Goal: Task Accomplishment & Management: Manage account settings

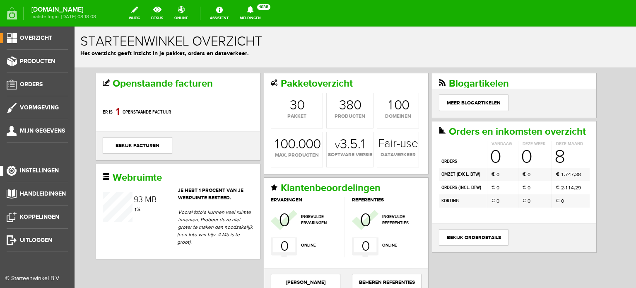
click at [53, 170] on span "Instellingen" at bounding box center [39, 170] width 39 height 7
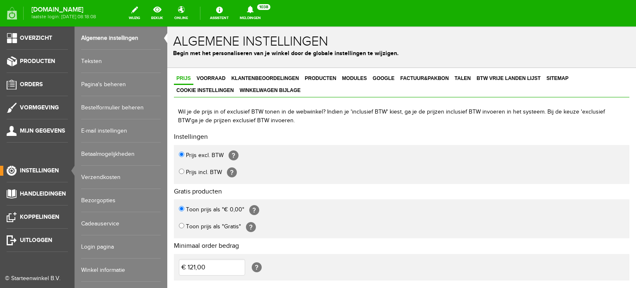
click at [92, 243] on link "Login pagina" at bounding box center [120, 246] width 79 height 23
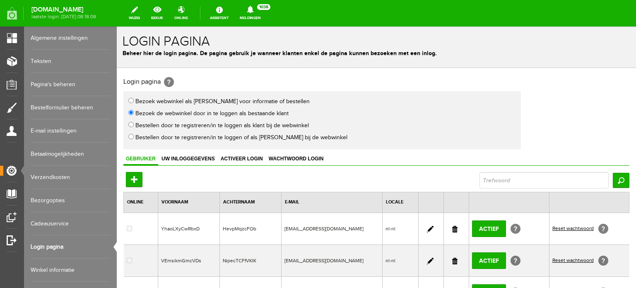
click at [452, 226] on link at bounding box center [454, 229] width 5 height 7
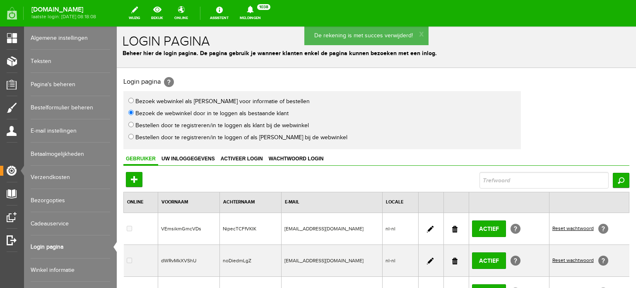
drag, startPoint x: 449, startPoint y: 228, endPoint x: 339, endPoint y: 28, distance: 228.6
click at [452, 228] on link at bounding box center [454, 229] width 5 height 7
click at [452, 226] on link at bounding box center [454, 229] width 5 height 7
